Goal: Task Accomplishment & Management: Complete application form

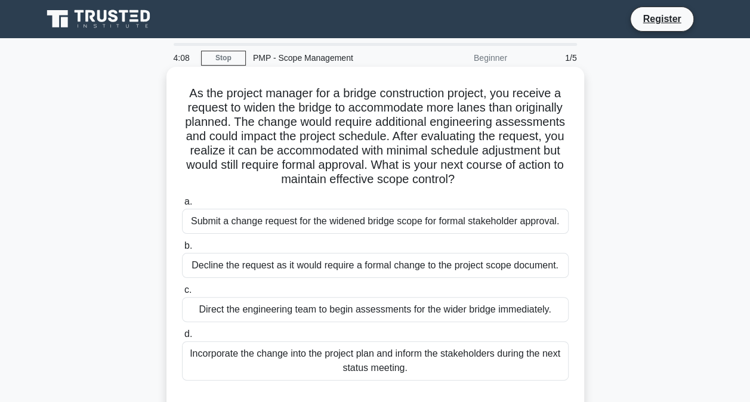
click at [332, 218] on div "Submit a change request for the widened bridge scope for formal stakeholder app…" at bounding box center [375, 221] width 387 height 25
click at [182, 206] on input "a. Submit a change request for the widened bridge scope for formal stakeholder …" at bounding box center [182, 202] width 0 height 8
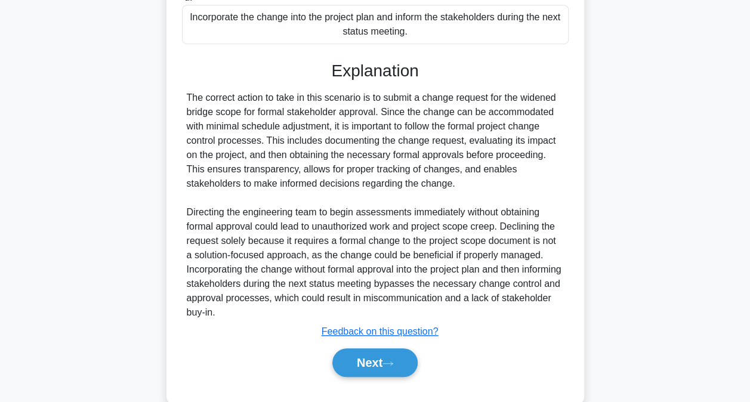
scroll to position [347, 0]
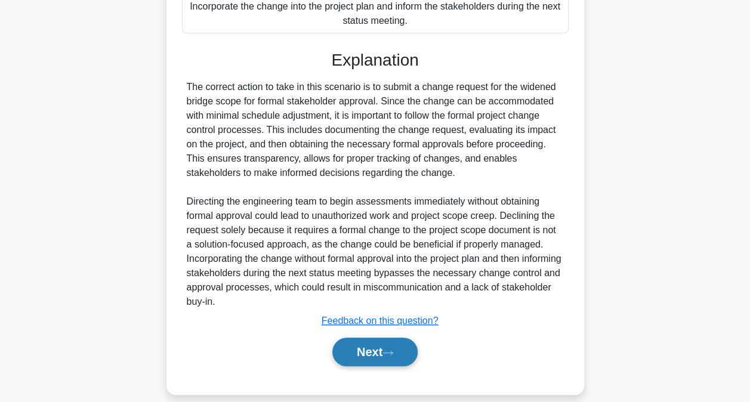
click at [375, 365] on button "Next" at bounding box center [374, 352] width 85 height 29
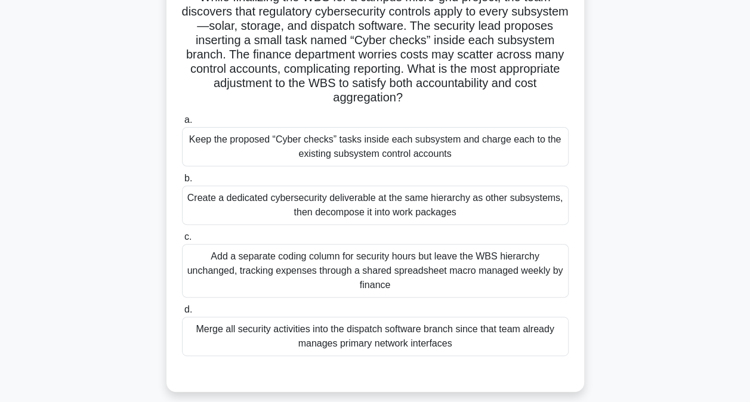
scroll to position [97, 0]
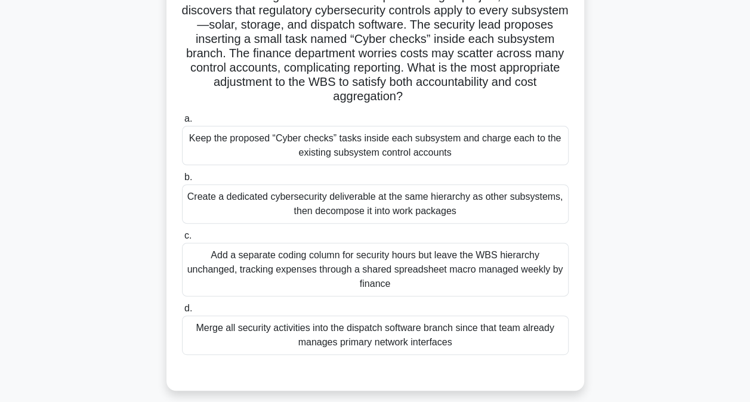
click at [351, 339] on div "Merge all security activities into the dispatch software branch since that team…" at bounding box center [375, 335] width 387 height 39
click at [182, 313] on input "d. Merge all security activities into the dispatch software branch since that t…" at bounding box center [182, 309] width 0 height 8
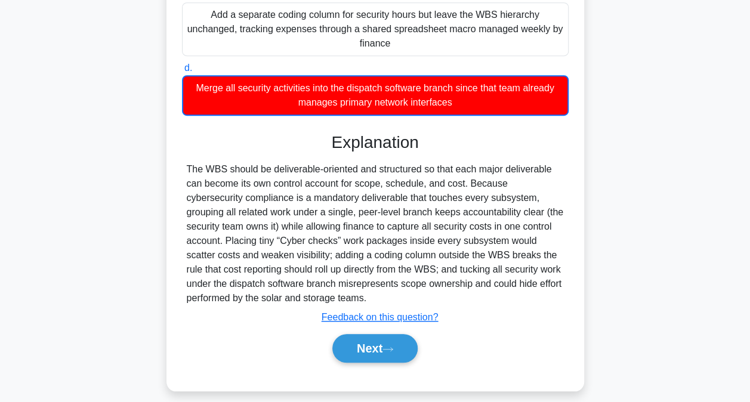
scroll to position [348, 0]
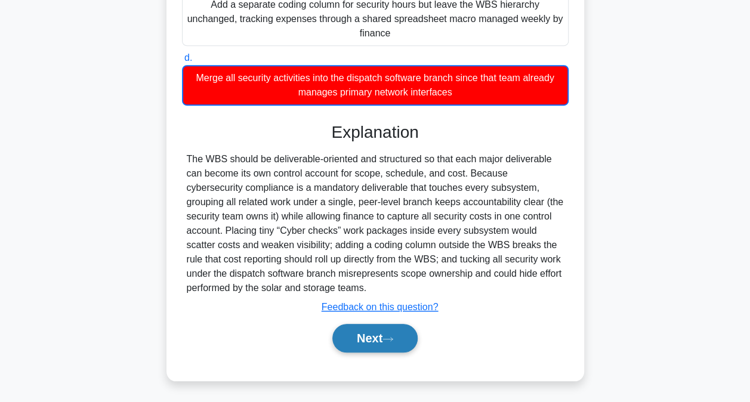
click at [367, 343] on button "Next" at bounding box center [374, 338] width 85 height 29
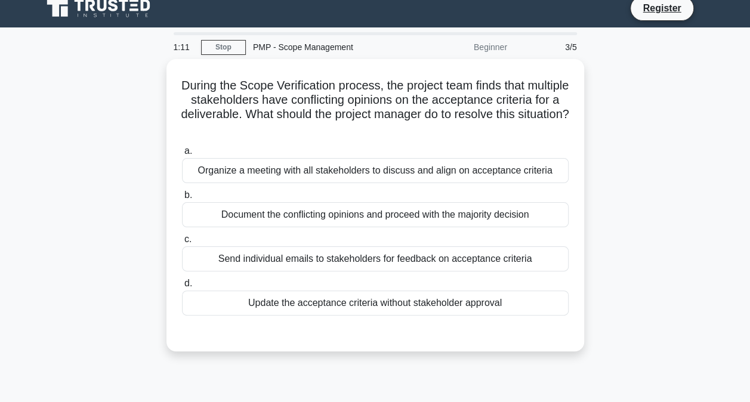
scroll to position [0, 0]
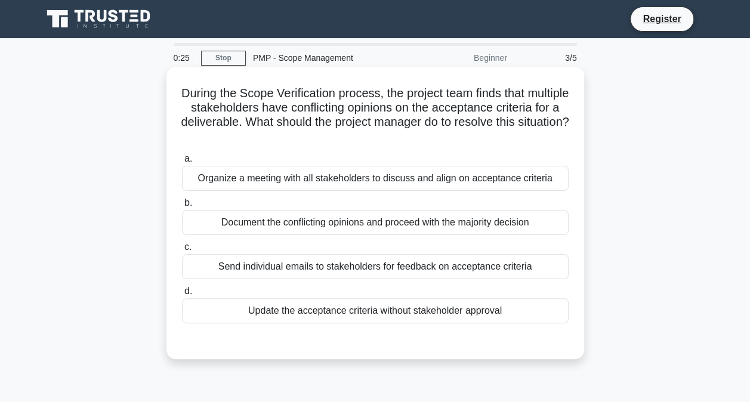
click at [453, 183] on div "Organize a meeting with all stakeholders to discuss and align on acceptance cri…" at bounding box center [375, 178] width 387 height 25
click at [182, 163] on input "a. Organize a meeting with all stakeholders to discuss and align on acceptance …" at bounding box center [182, 159] width 0 height 8
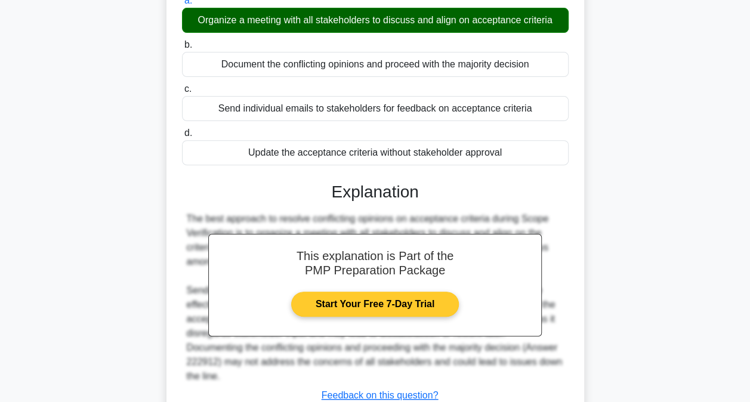
scroll to position [246, 0]
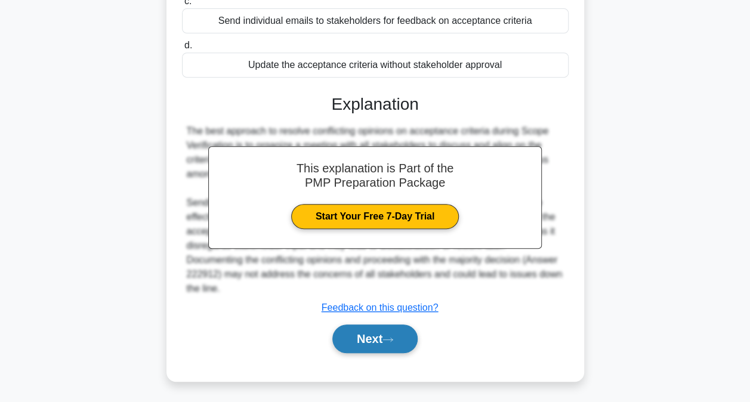
click at [372, 346] on button "Next" at bounding box center [374, 339] width 85 height 29
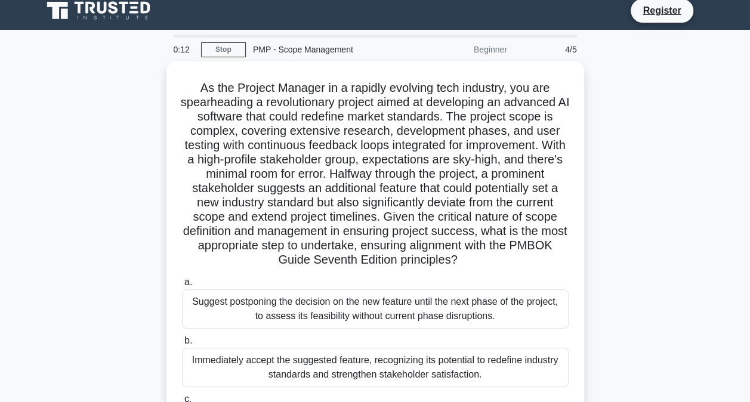
scroll to position [7, 0]
